Goal: Task Accomplishment & Management: Use online tool/utility

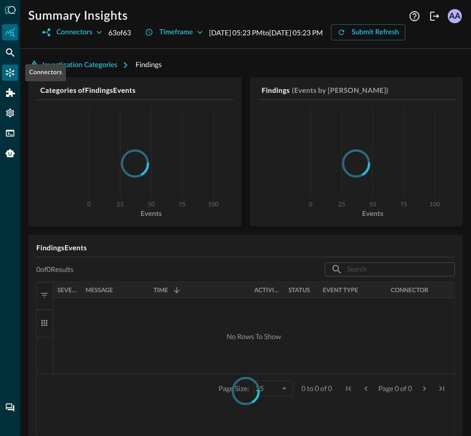
click at [7, 70] on icon "Connectors" at bounding box center [10, 73] width 10 height 10
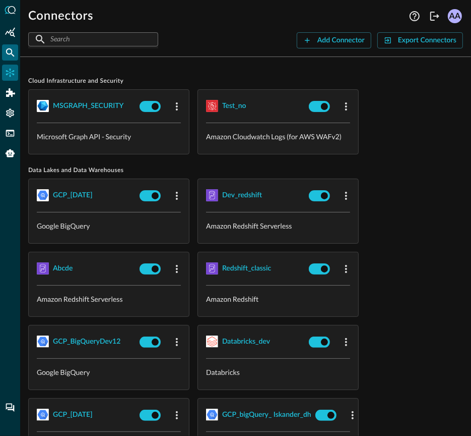
click at [13, 58] on div "Federated Search" at bounding box center [10, 52] width 16 height 16
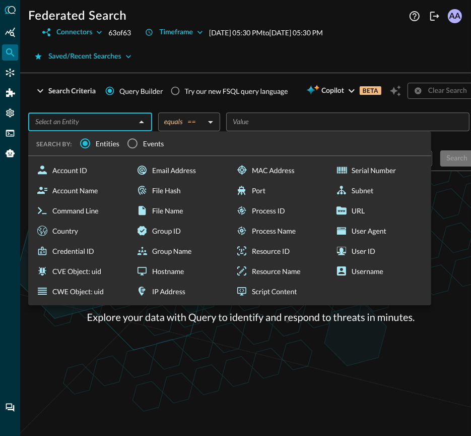
click at [125, 121] on input "text" at bounding box center [81, 121] width 101 height 13
click at [185, 287] on div "IP Address" at bounding box center [180, 291] width 96 height 20
type input "IP Address"
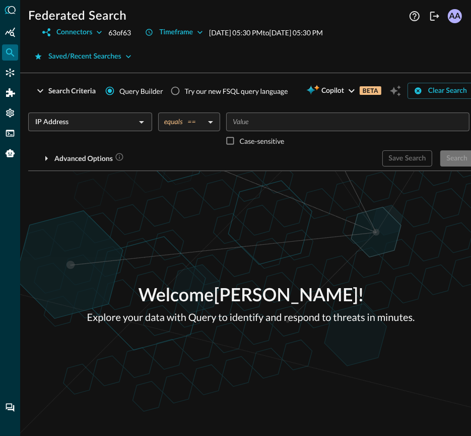
click at [275, 123] on input "Value" at bounding box center [347, 121] width 236 height 13
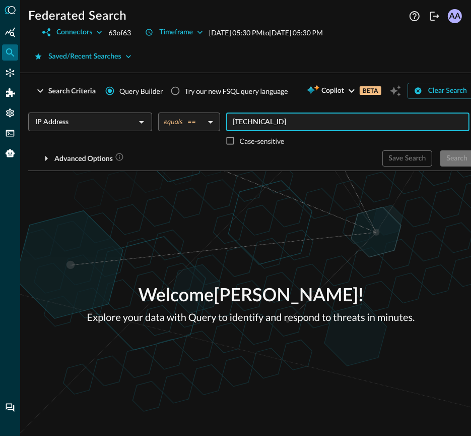
type input "[TECHNICAL_ID]"
click at [331, 157] on div "Advanced Options" at bounding box center [201, 158] width 346 height 16
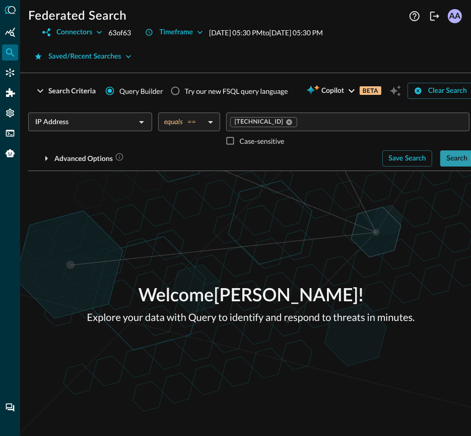
click at [455, 161] on div "Search" at bounding box center [457, 158] width 21 height 13
